Goal: Task Accomplishment & Management: Complete application form

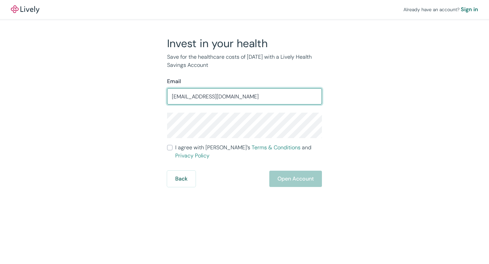
type input "[EMAIL_ADDRESS][DOMAIN_NAME]"
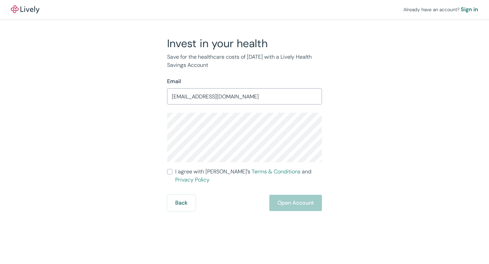
click at [170, 172] on input "I agree with Lively’s Terms & Conditions and Privacy Policy" at bounding box center [169, 171] width 5 height 5
checkbox input "true"
click at [300, 198] on button "Open Account" at bounding box center [296, 203] width 53 height 16
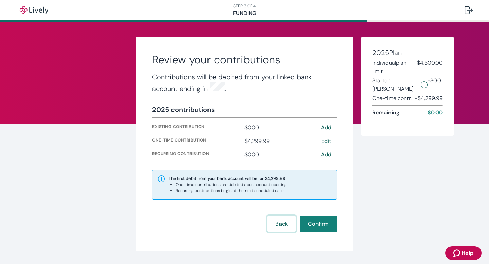
click at [285, 224] on button "Back" at bounding box center [282, 224] width 29 height 16
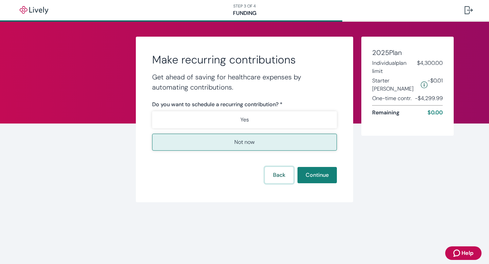
click at [286, 177] on button "Back" at bounding box center [279, 175] width 29 height 16
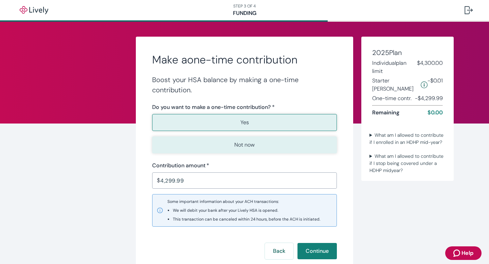
click at [252, 144] on p "Not now" at bounding box center [245, 145] width 20 height 8
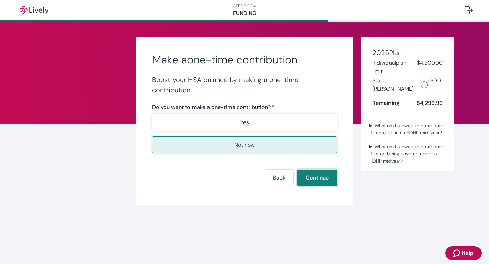
click at [315, 177] on button "Continue" at bounding box center [317, 178] width 39 height 16
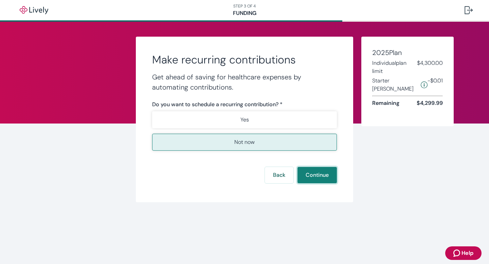
click at [324, 175] on button "Continue" at bounding box center [317, 175] width 39 height 16
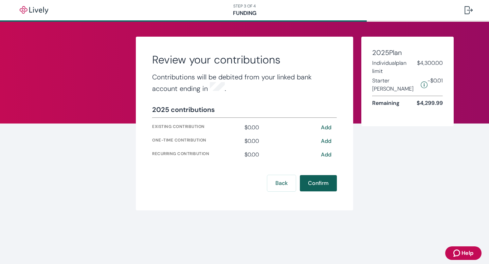
click at [312, 183] on button "Confirm" at bounding box center [318, 183] width 37 height 16
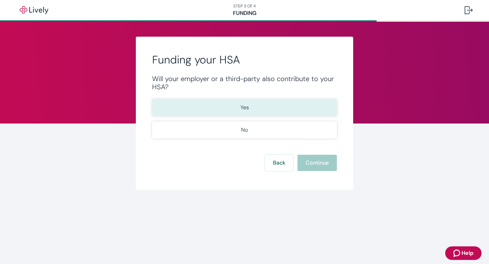
click at [249, 100] on button "Yes" at bounding box center [244, 107] width 185 height 17
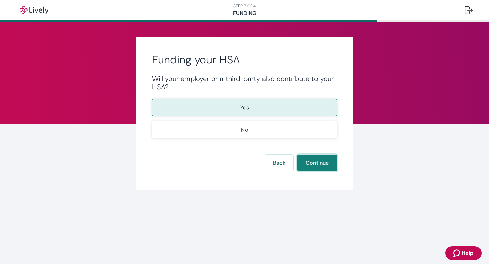
click at [305, 162] on button "Continue" at bounding box center [317, 163] width 39 height 16
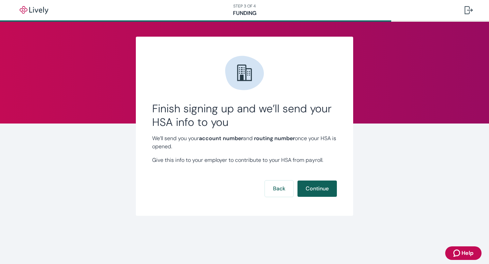
click at [317, 189] on button "Continue" at bounding box center [317, 189] width 39 height 16
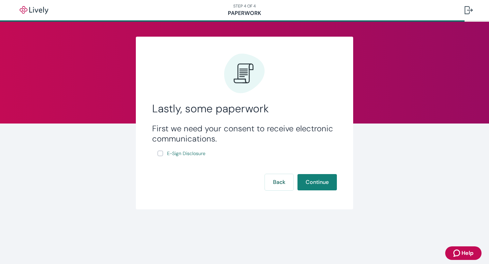
click at [161, 153] on input "E-Sign Disclosure" at bounding box center [160, 153] width 5 height 5
checkbox input "true"
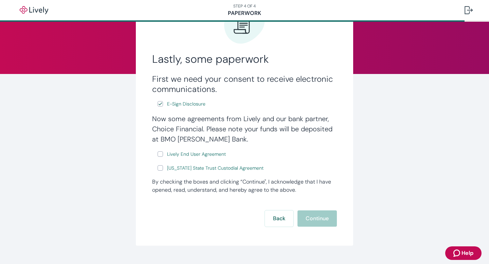
scroll to position [52, 0]
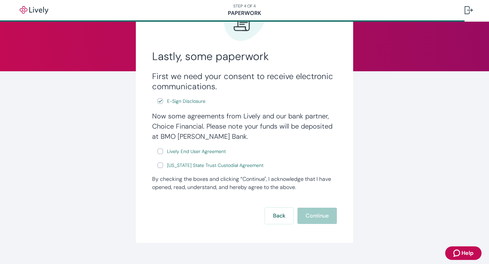
click at [162, 152] on input "Lively End User Agreement" at bounding box center [160, 151] width 5 height 5
checkbox input "true"
click at [162, 166] on input "Wyoming State Trust Custodial Agreement" at bounding box center [160, 165] width 5 height 5
checkbox input "true"
click at [325, 216] on button "Continue" at bounding box center [317, 216] width 39 height 16
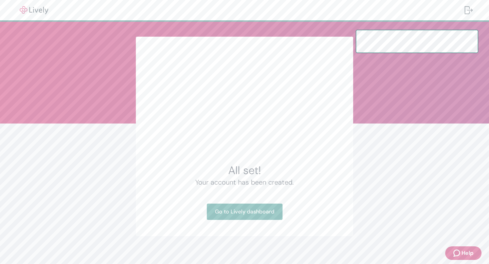
scroll to position [5, 0]
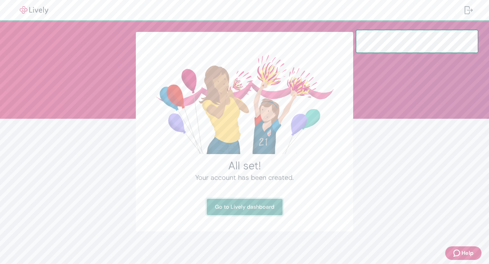
click at [269, 209] on link "Go to Lively dashboard" at bounding box center [245, 207] width 76 height 16
